Goal: Information Seeking & Learning: Learn about a topic

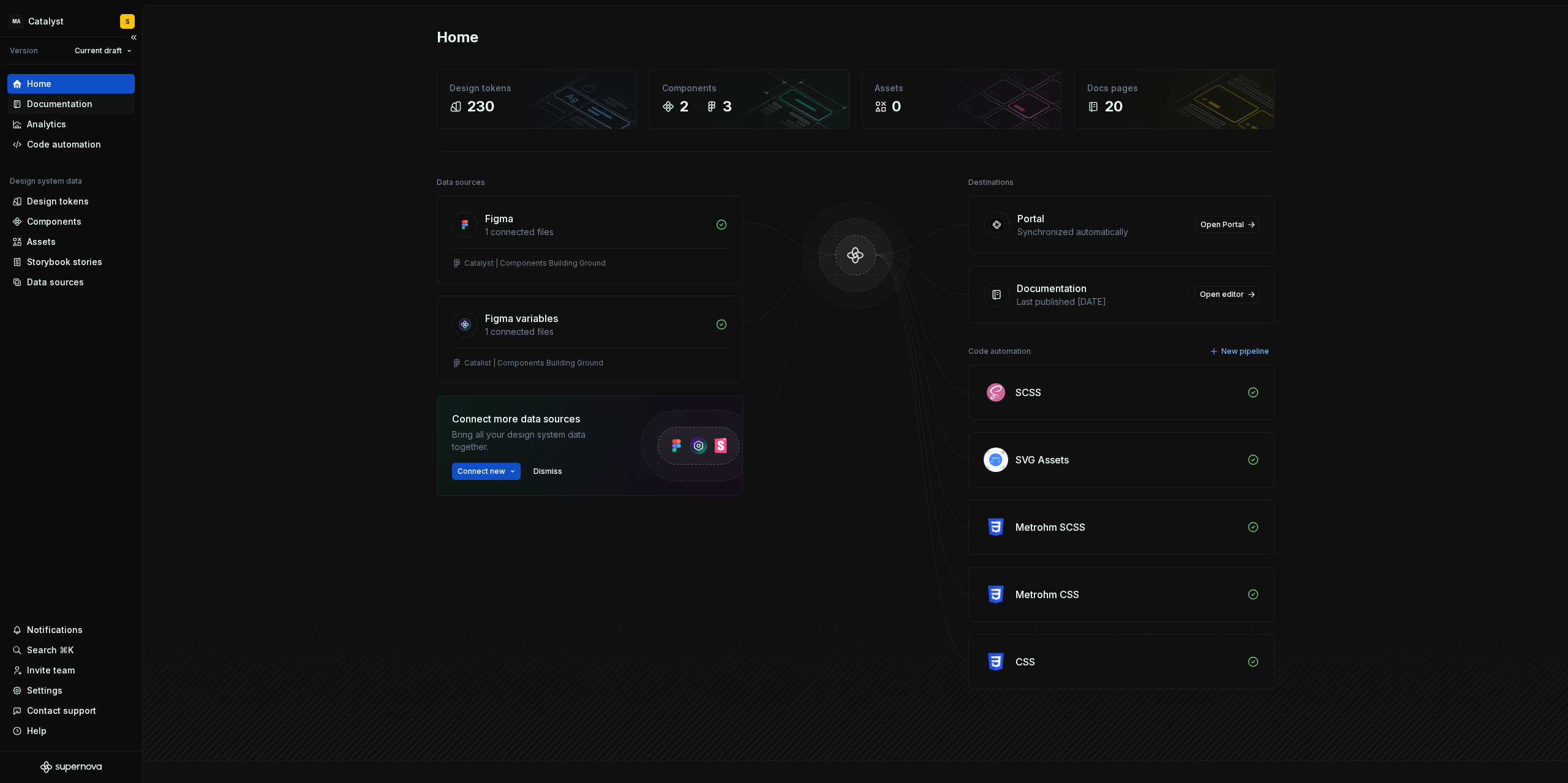
click at [62, 105] on div "Documentation" at bounding box center [60, 103] width 66 height 12
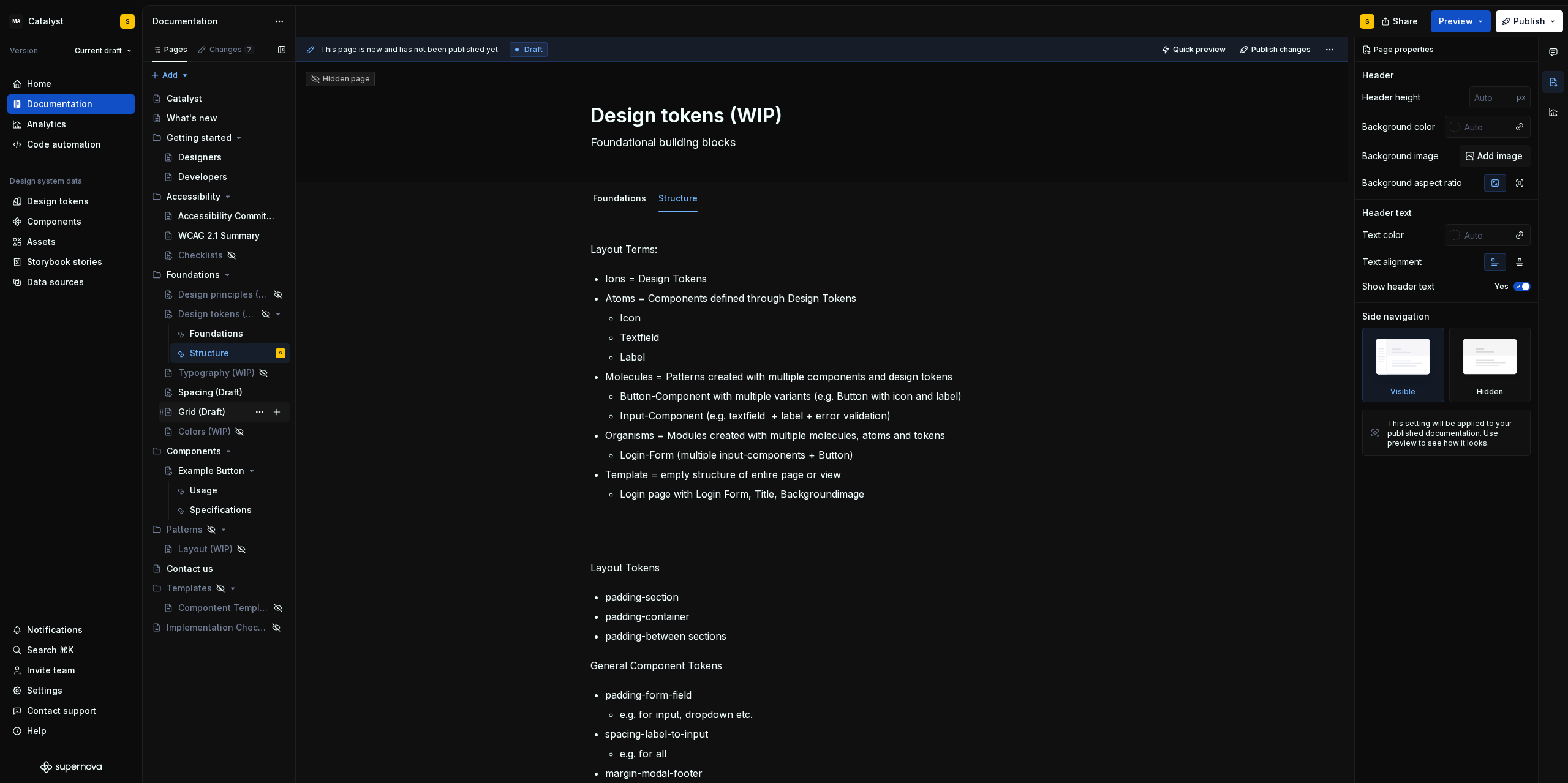
click at [207, 411] on div "Grid (Draft)" at bounding box center [201, 411] width 47 height 12
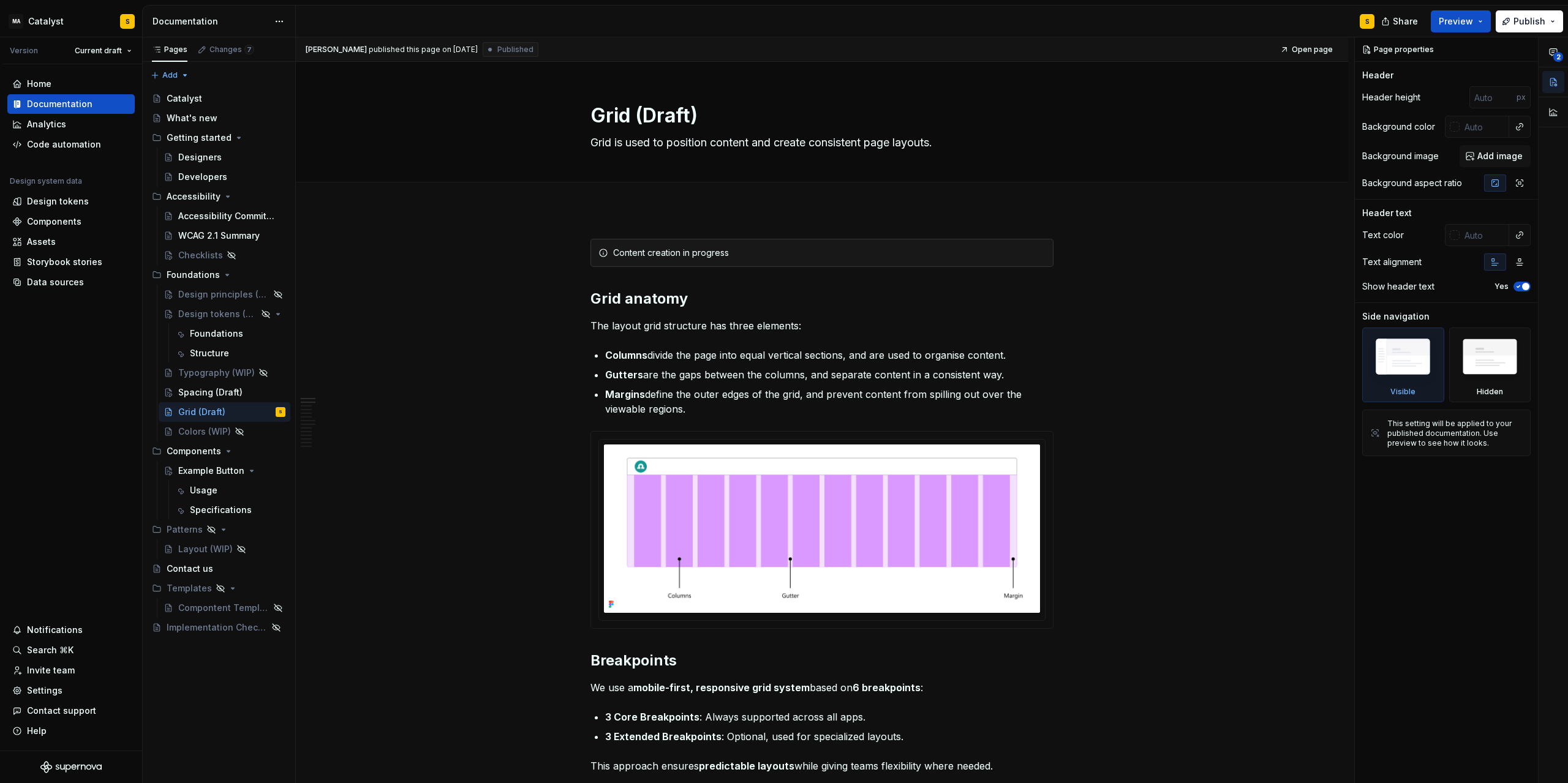
type textarea "*"
